Goal: Contribute content

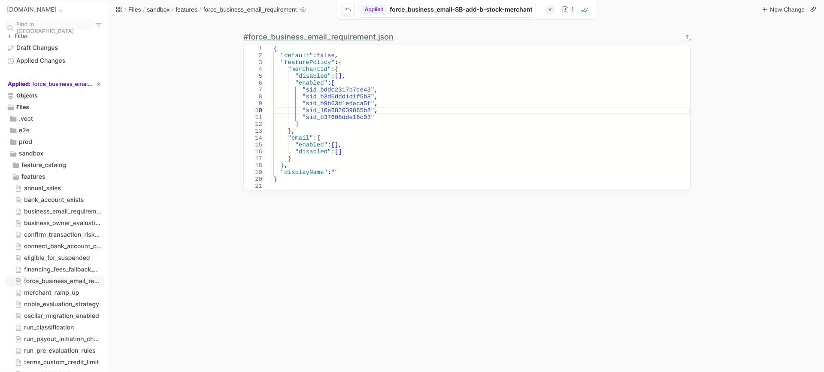
scroll to position [62, 0]
click at [14, 153] on icon "branch expand control" at bounding box center [13, 154] width 6 height 6
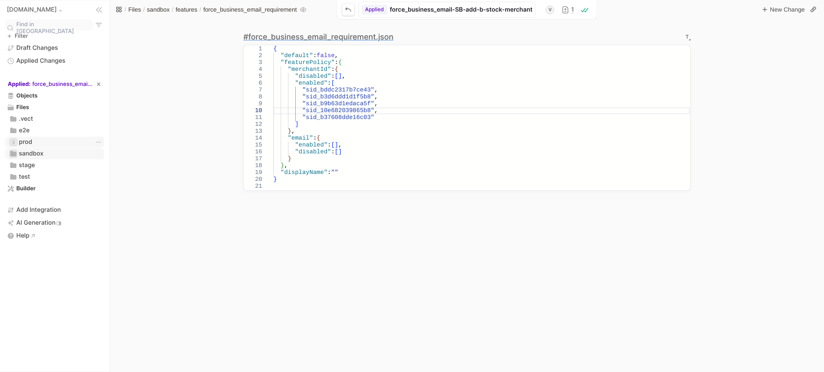
click at [16, 140] on icon "branch expand control" at bounding box center [13, 142] width 6 height 6
click at [17, 165] on icon "branch expand control" at bounding box center [16, 165] width 6 height 6
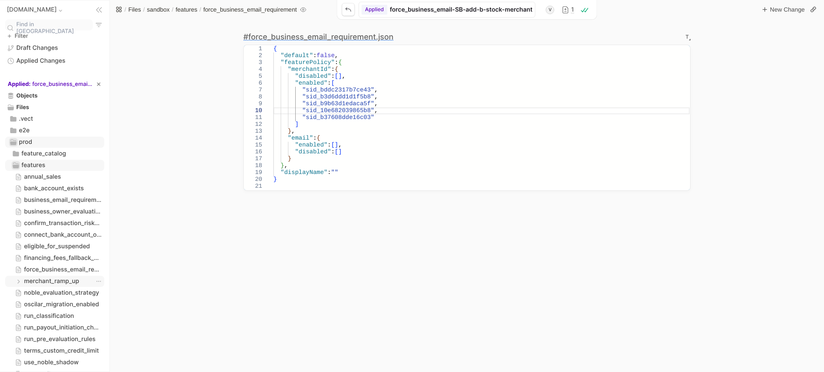
click at [38, 282] on span "merchant_ramp_up" at bounding box center [51, 281] width 55 height 9
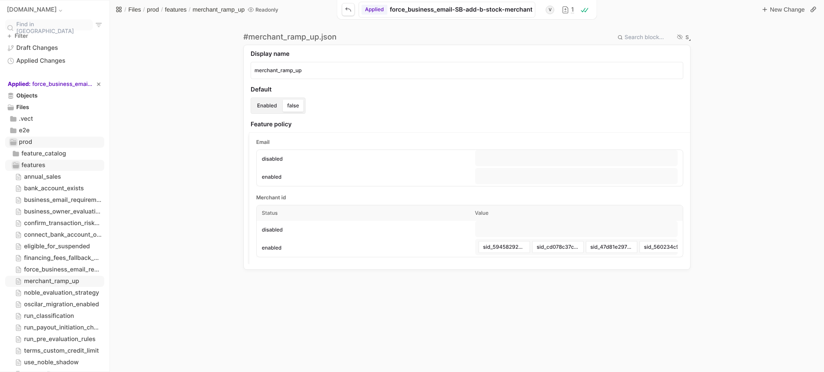
click at [692, 39] on div "# merchant_ramp_up.json S Display name merchant_ramp_up Default Enabled false F…" at bounding box center [467, 195] width 714 height 353
click at [687, 38] on div "S" at bounding box center [687, 37] width 3 height 5
click at [692, 67] on li "Textual" at bounding box center [708, 66] width 41 height 12
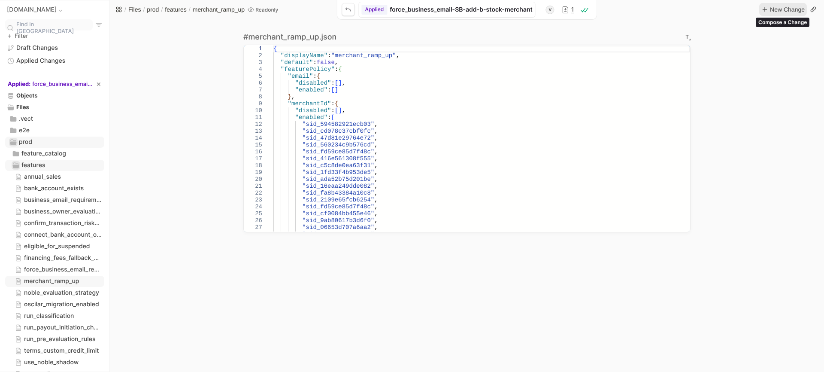
click at [777, 11] on span "New Change" at bounding box center [787, 9] width 36 height 10
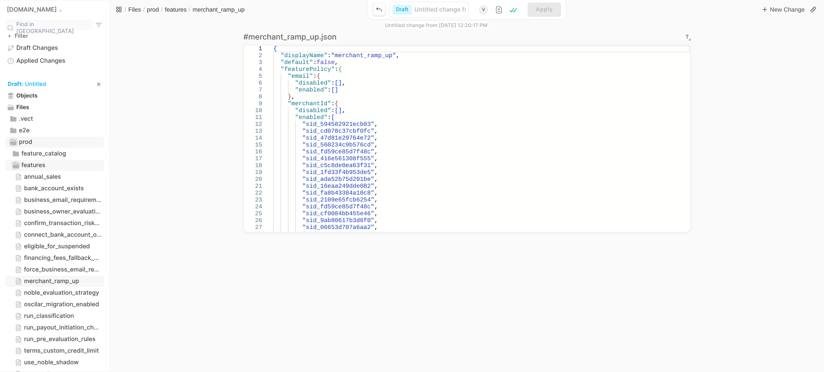
click at [417, 10] on input "Change Display Name Input" at bounding box center [441, 10] width 52 height 8
type input "p"
type input "pr"
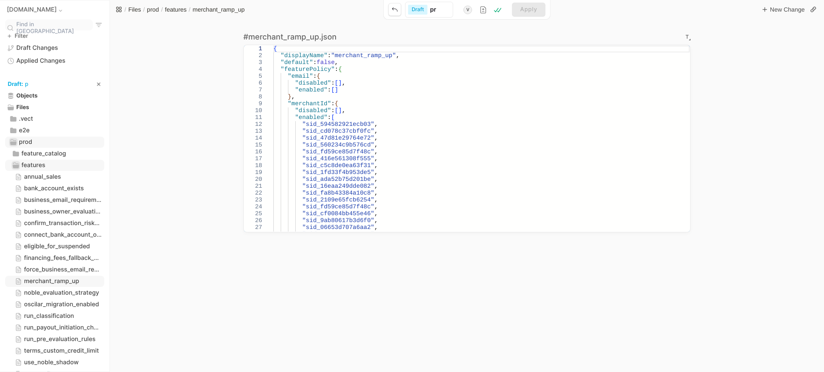
type input "pro"
type input "prod"
type input "prod-"
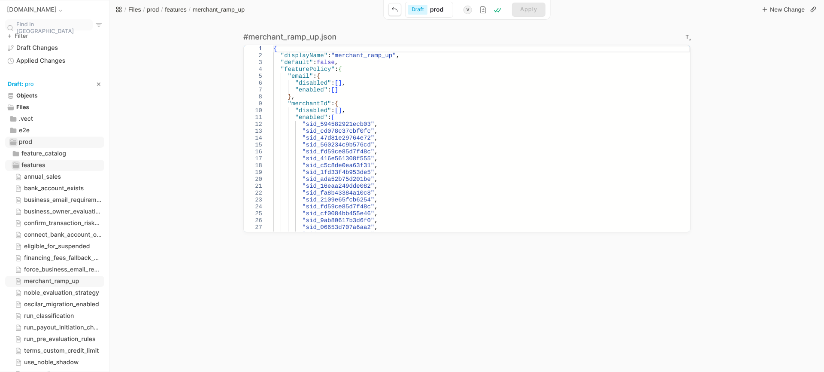
type input "prod-"
type input "prod-r"
type input "prod-ra"
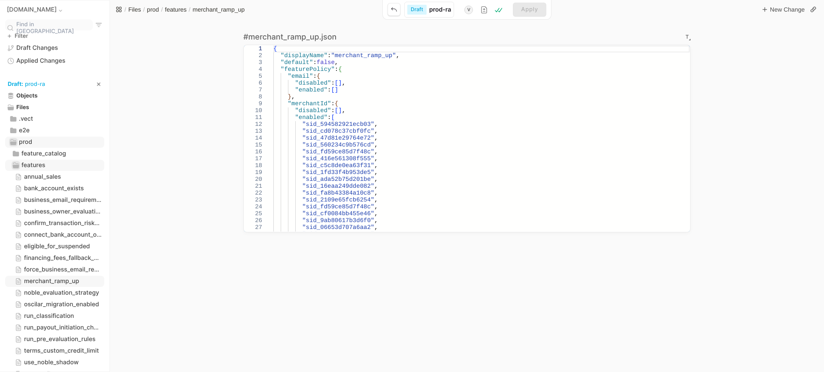
type input "prod-ram"
type input "prod-ramp"
type input "prod-ram"
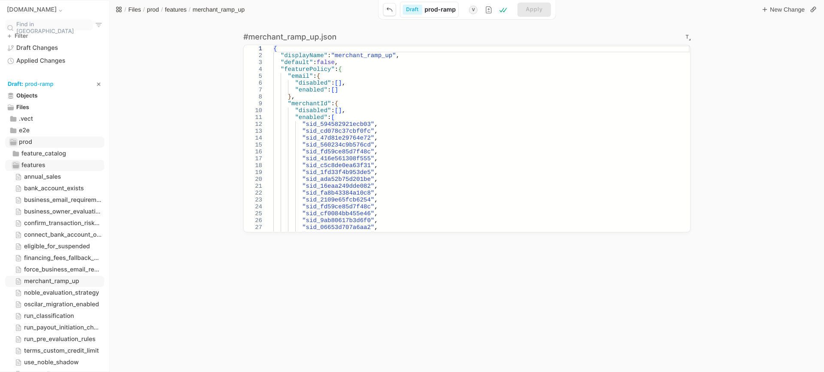
type input "prod-ram"
type input "prod-ra"
type input "prod-r"
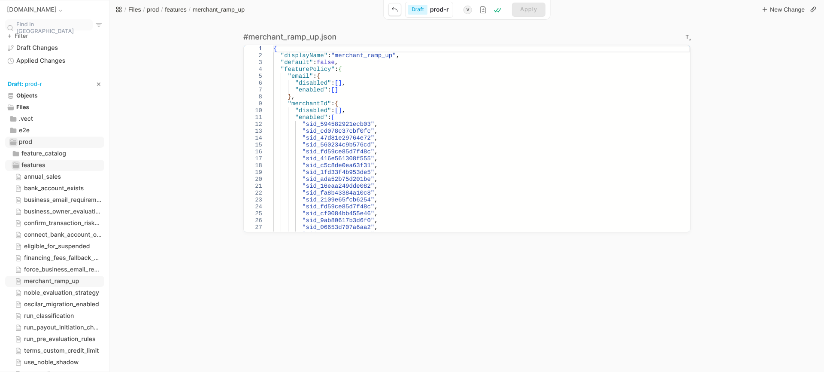
type input "prod-"
type input "prod-m"
type input "prod-me"
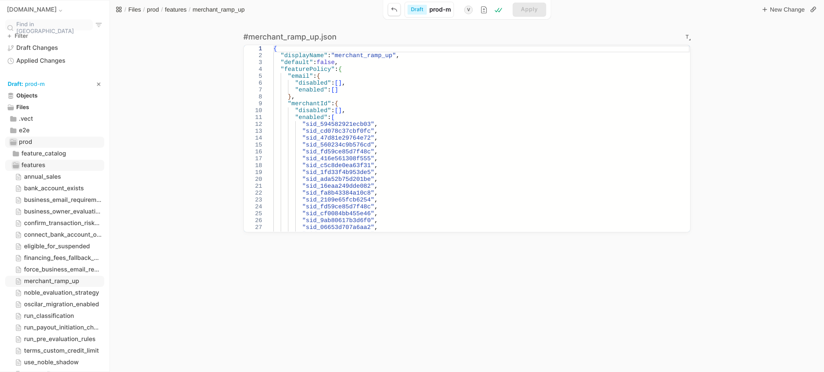
type input "prod-me"
type input "prod-mer"
type input "prod-merc"
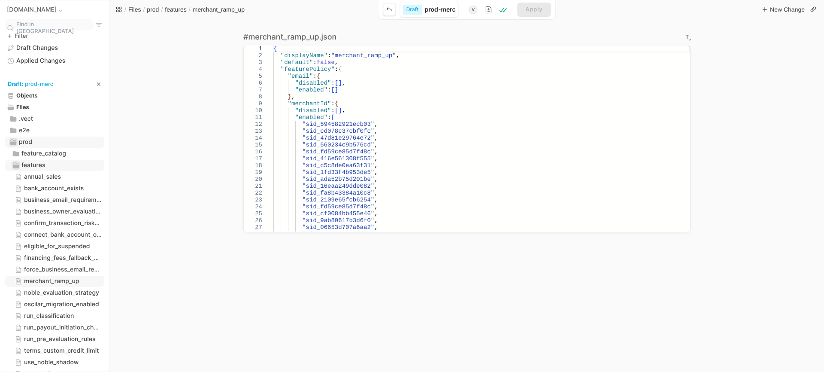
type input "prod-merch"
type input "prod-mercha"
type input "prod-[PERSON_NAME]"
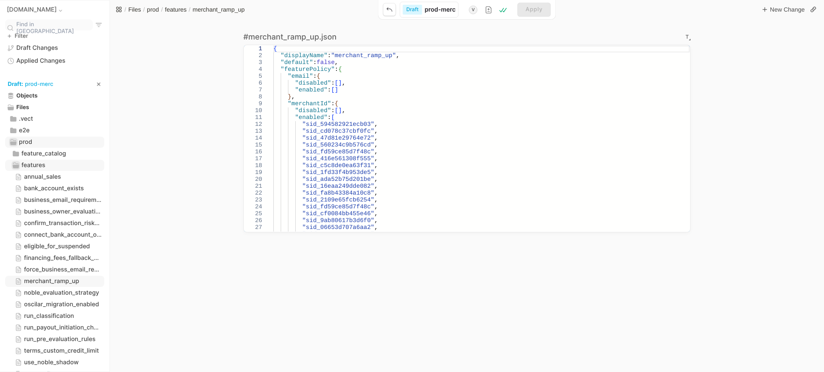
type input "prod-[PERSON_NAME]"
type input "prod-merchant"
type input "prod-merchant-"
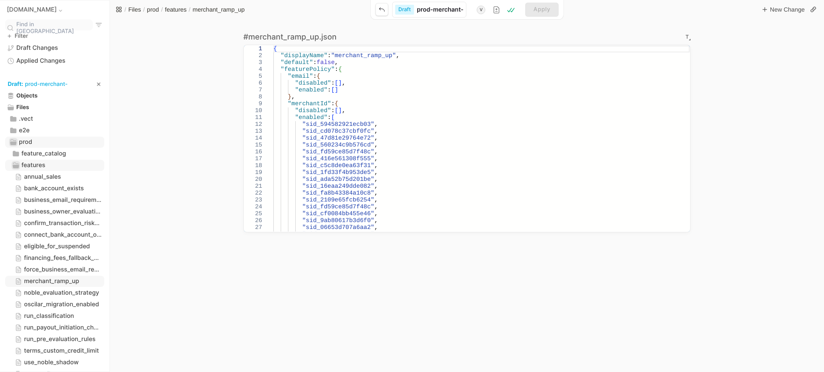
type input "prod-merchant-r"
type input "prod-merchant-ra"
type input "prod-merchant-ram"
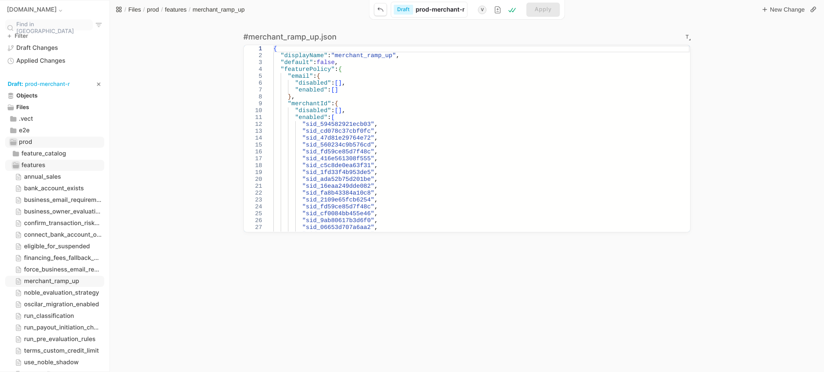
type input "prod-merchant-ram"
type input "prod-merchant-ramp"
type input "prod-merchant-ramp-"
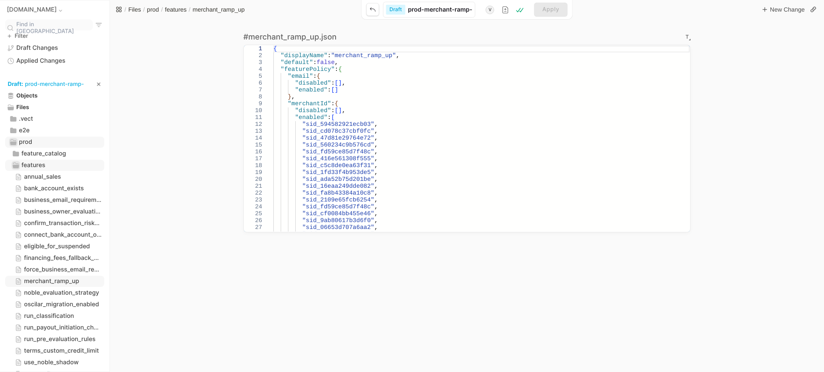
type input "prod-merchant-ramp-a"
type input "prod-merchant-ramp-ad"
type input "prod-merchant-ramp-add"
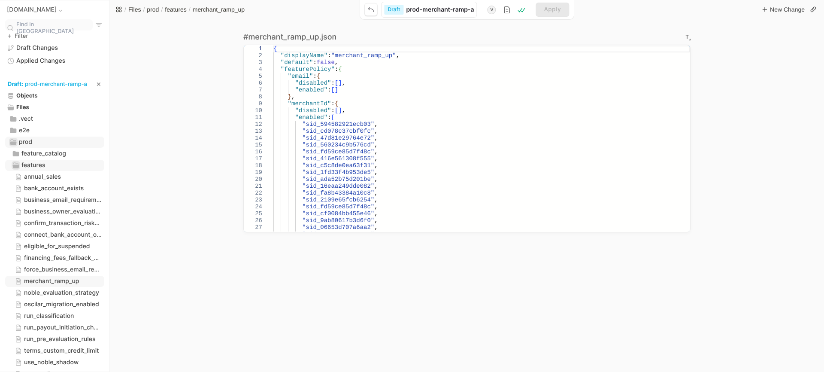
type input "prod-merchant-ramp-add"
type input "prod-merchant-ramp-add b"
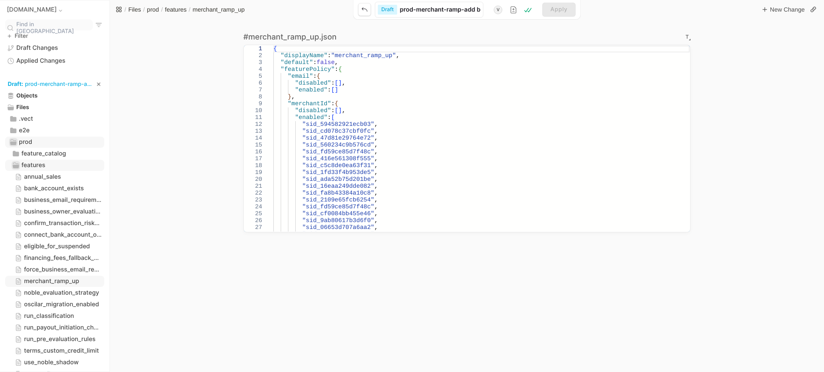
type input "prod-merchant-ramp-add b-"
type input "prod-merchant-ramp-add b-s"
type input "prod-merchant-ramp-add b-st"
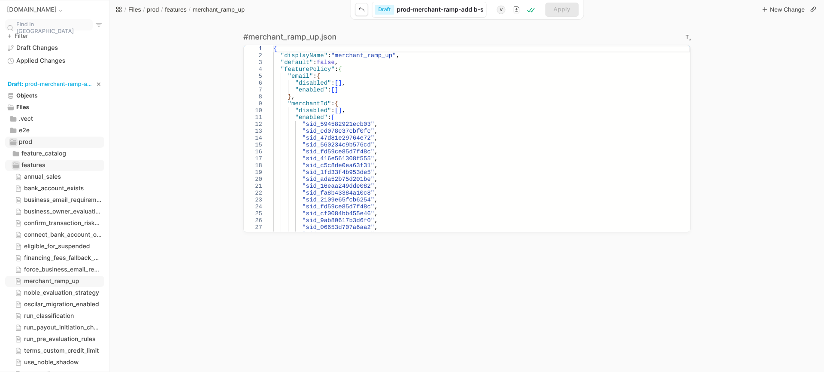
type input "prod-merchant-ramp-add b-st"
type input "prod-merchant-ramp-add b-sto"
type input "prod-merchant-ramp-add b-stoc"
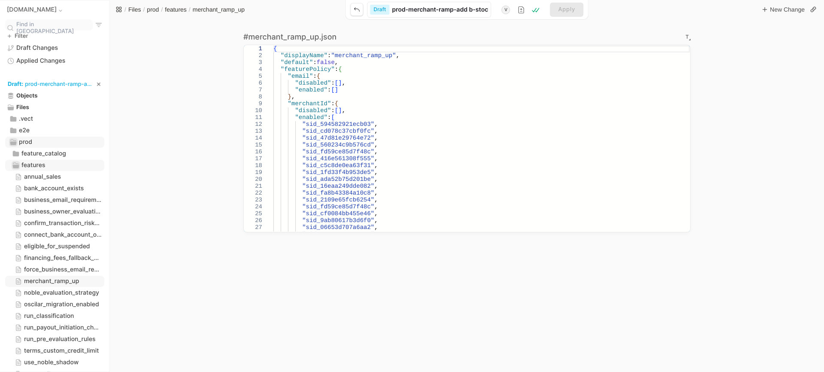
type input "prod-merchant-ramp-add b-stock"
click at [394, 141] on div "{ "displayName" : "merchant_ramp_up" , "default" : false , "featurePolicy" : { …" at bounding box center [481, 165] width 416 height 240
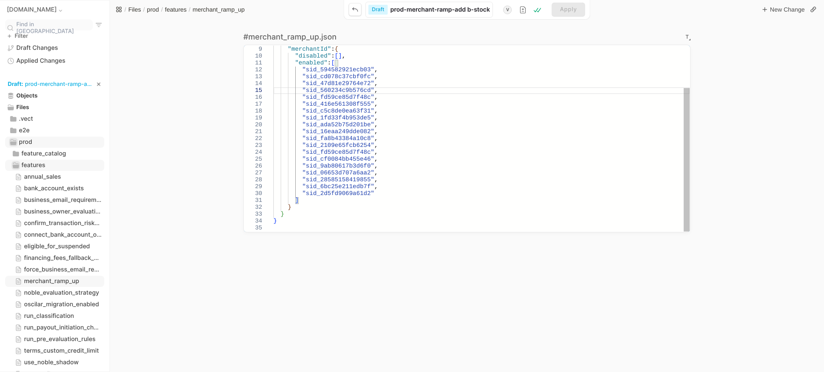
click at [381, 193] on div "} , "merchantId" : { "disabled" : [ ] , "enabled" : [ "sid_594582921ecb03" , "s…" at bounding box center [481, 111] width 416 height 240
click at [504, 93] on div "} , "merchantId" : { "disabled" : [ ] , "enabled" : [ "sid_594582921ecb03" , "s…" at bounding box center [481, 114] width 416 height 247
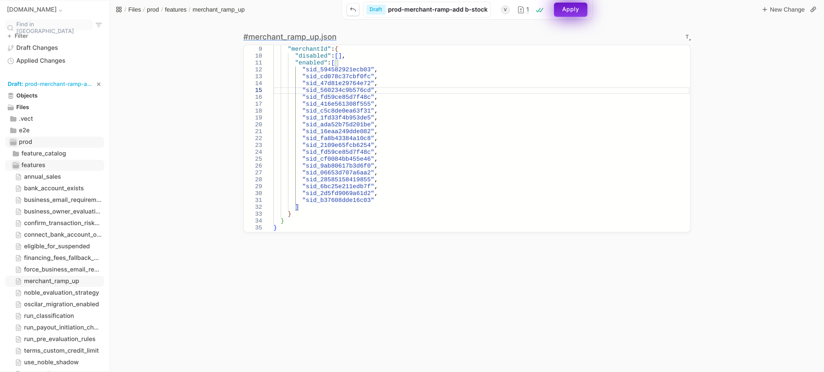
type textarea ""enabled": [ "sid_594582921ecb03", "sid_cd078c37cbf0fc", "sid_47d81e29764e72", …"
click at [572, 12] on span "Apply" at bounding box center [570, 9] width 17 height 6
